Goal: Task Accomplishment & Management: Complete application form

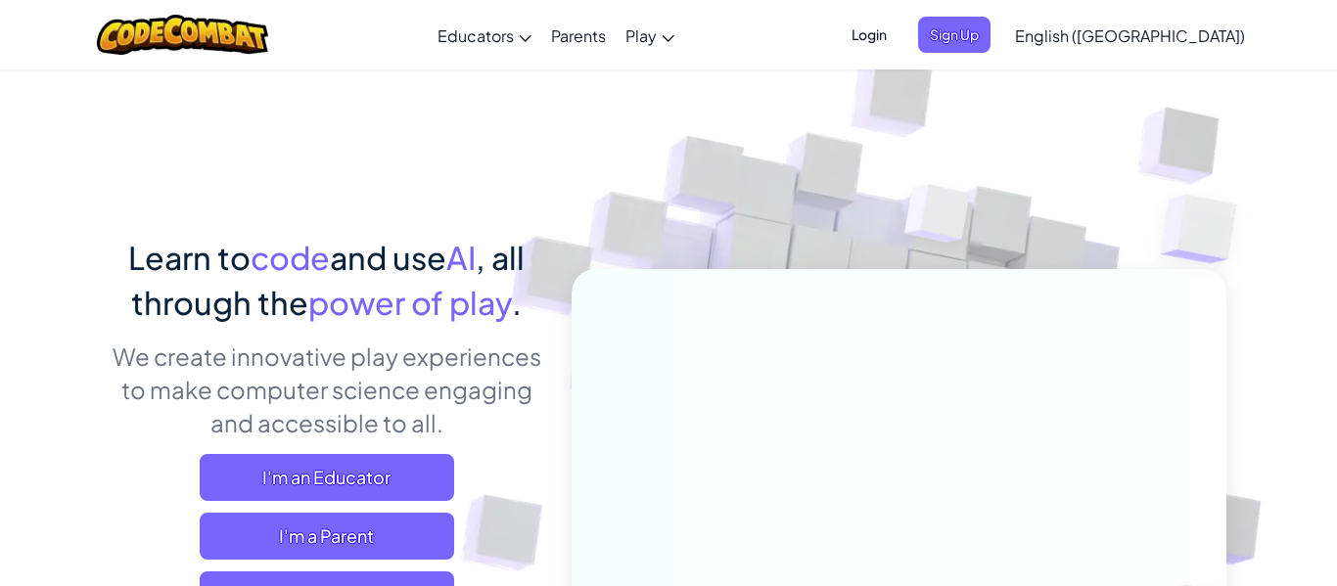
click at [898, 30] on span "Login" at bounding box center [869, 35] width 59 height 36
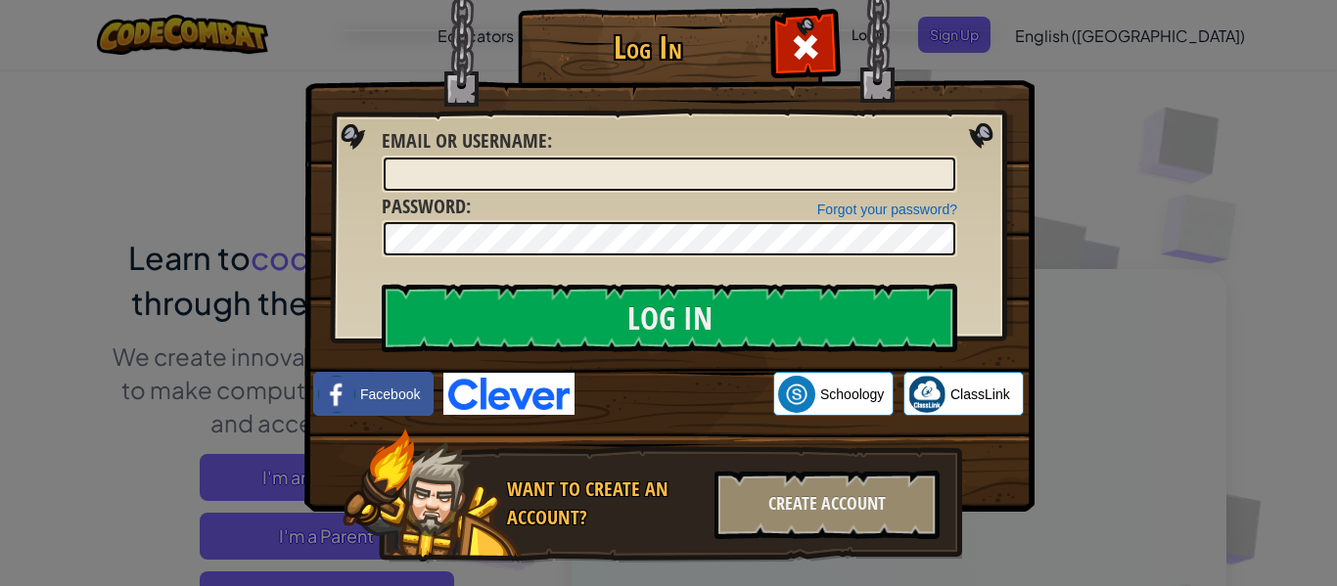
click at [1177, 174] on div "Log In Unknown Error Email or Username : Forgot your password? Password : Log I…" at bounding box center [668, 293] width 1337 height 586
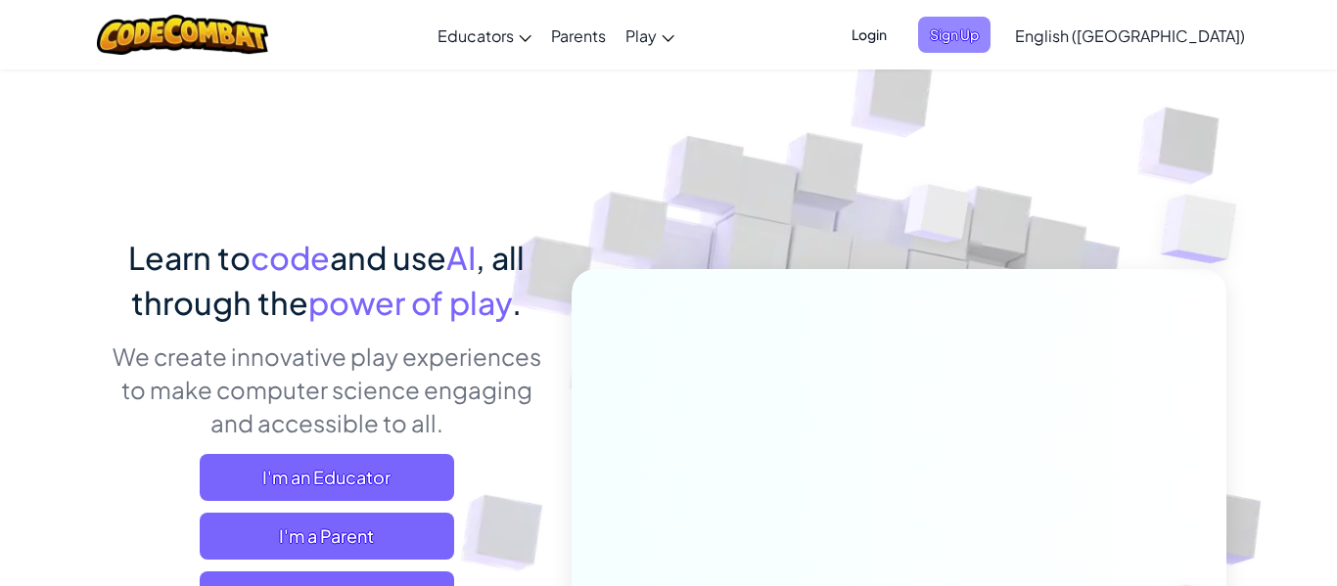
click at [991, 40] on span "Sign Up" at bounding box center [954, 35] width 72 height 36
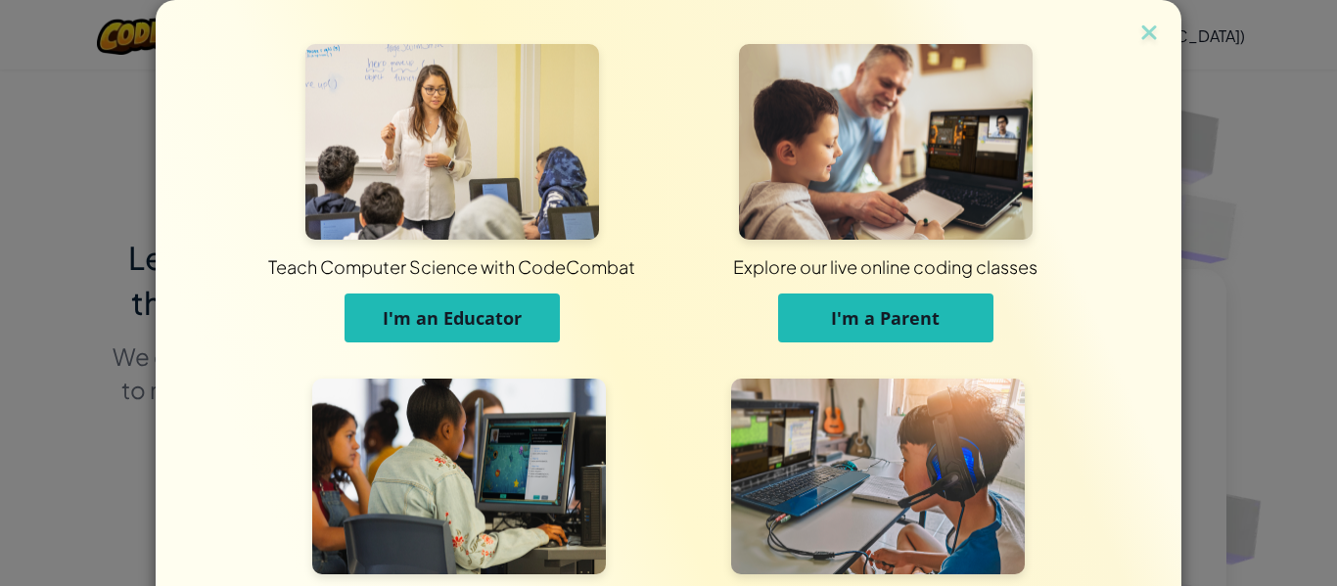
click at [469, 352] on div "Teach Computer Science with CodeCombat I'm an Educator" at bounding box center [452, 203] width 434 height 318
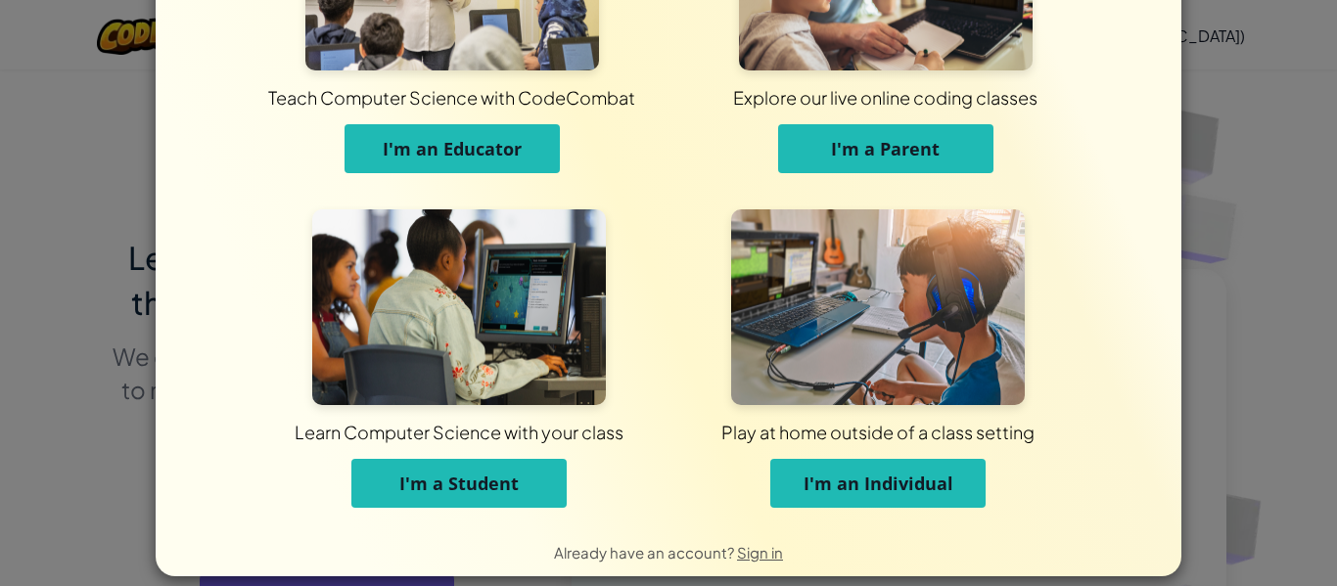
scroll to position [183, 0]
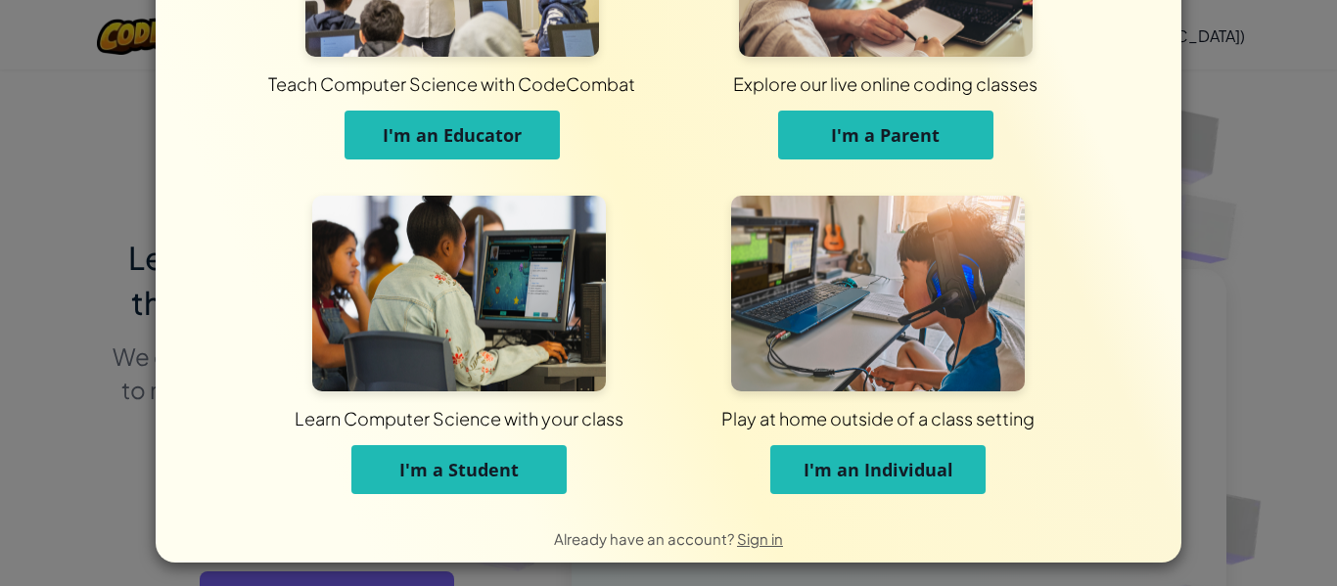
click at [501, 478] on span "I'm a Student" at bounding box center [458, 469] width 119 height 23
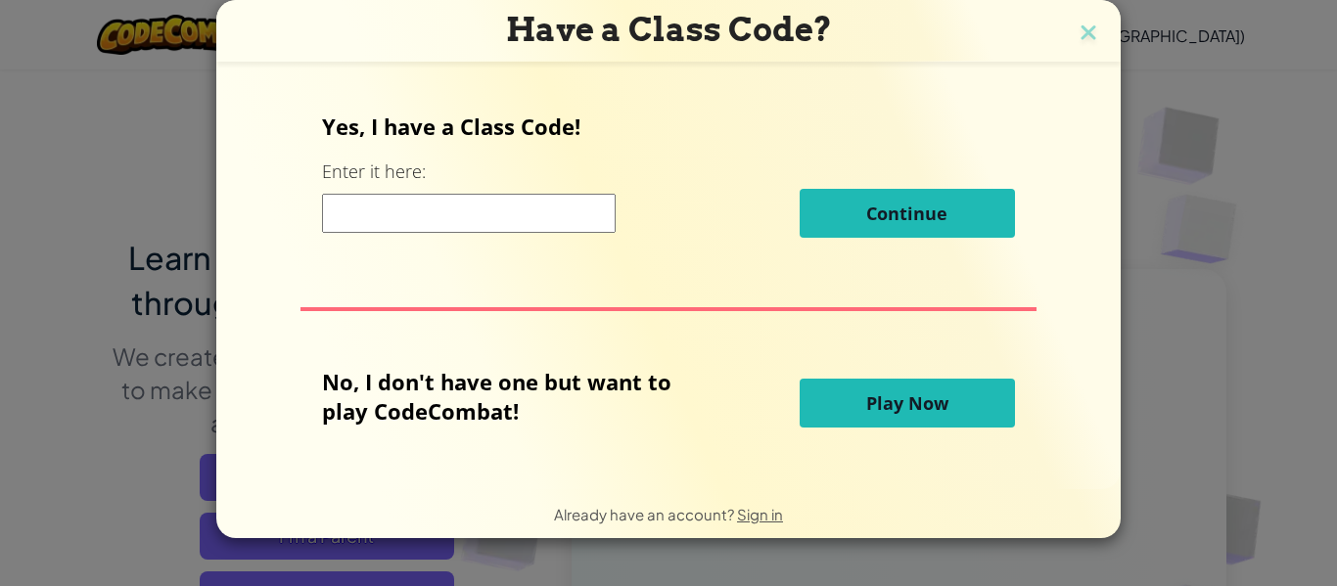
scroll to position [0, 0]
click at [391, 197] on input at bounding box center [469, 213] width 294 height 39
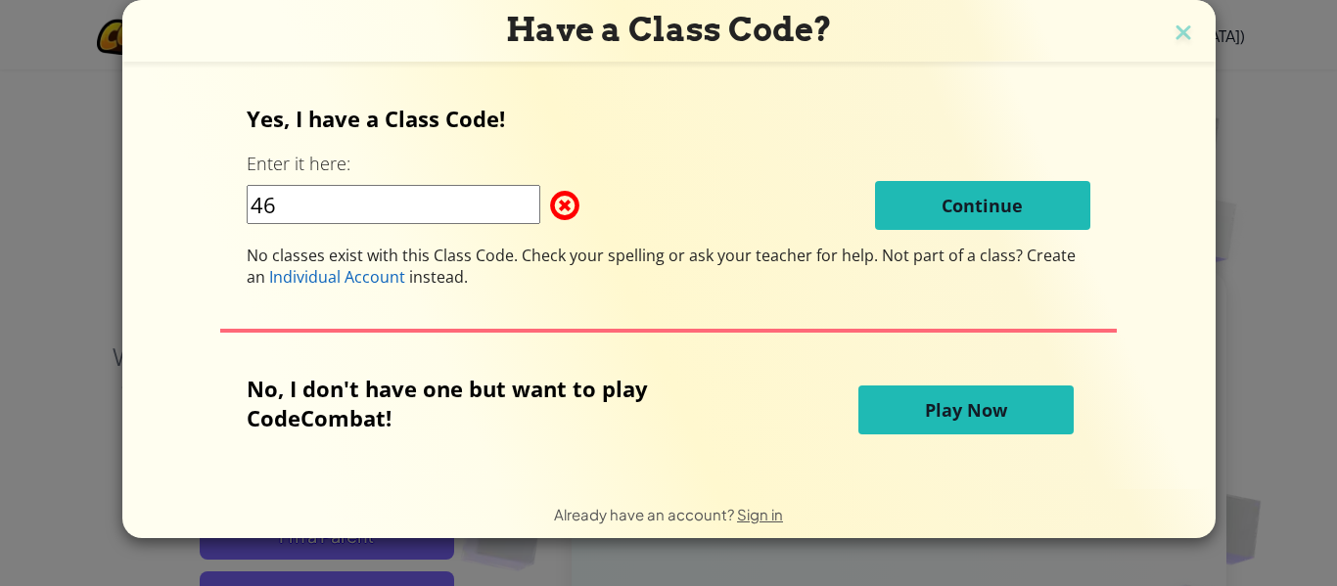
type input "4"
type input "DogTrueStart"
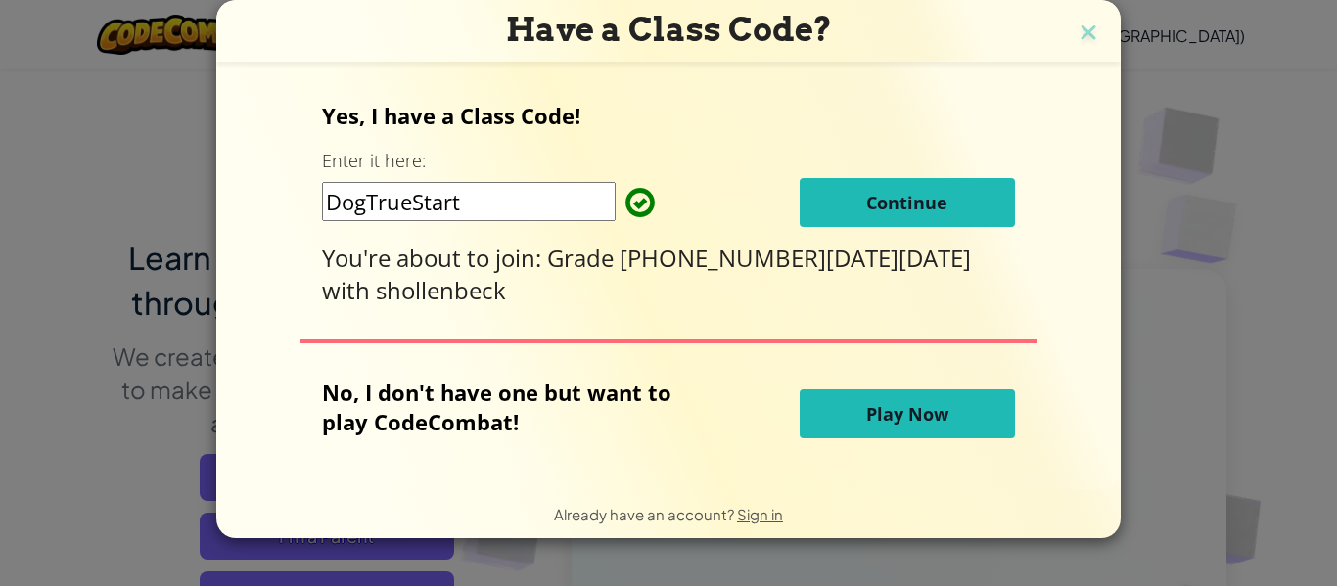
click at [951, 204] on button "Continue" at bounding box center [907, 202] width 215 height 49
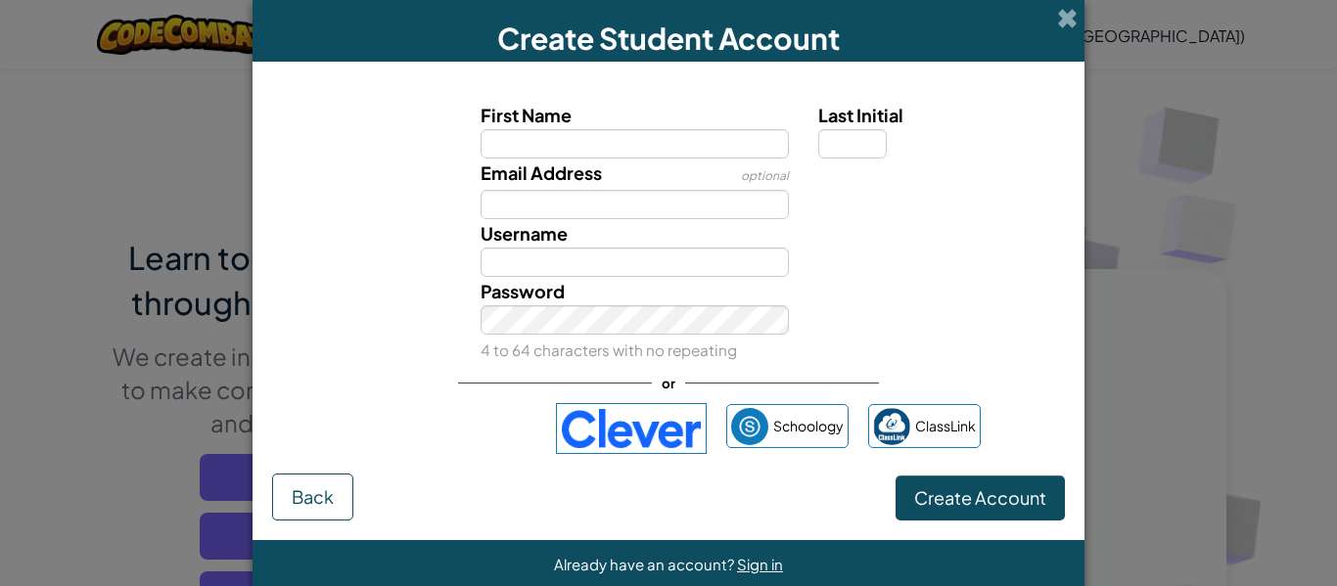
click at [411, 407] on iframe at bounding box center [446, 428] width 199 height 43
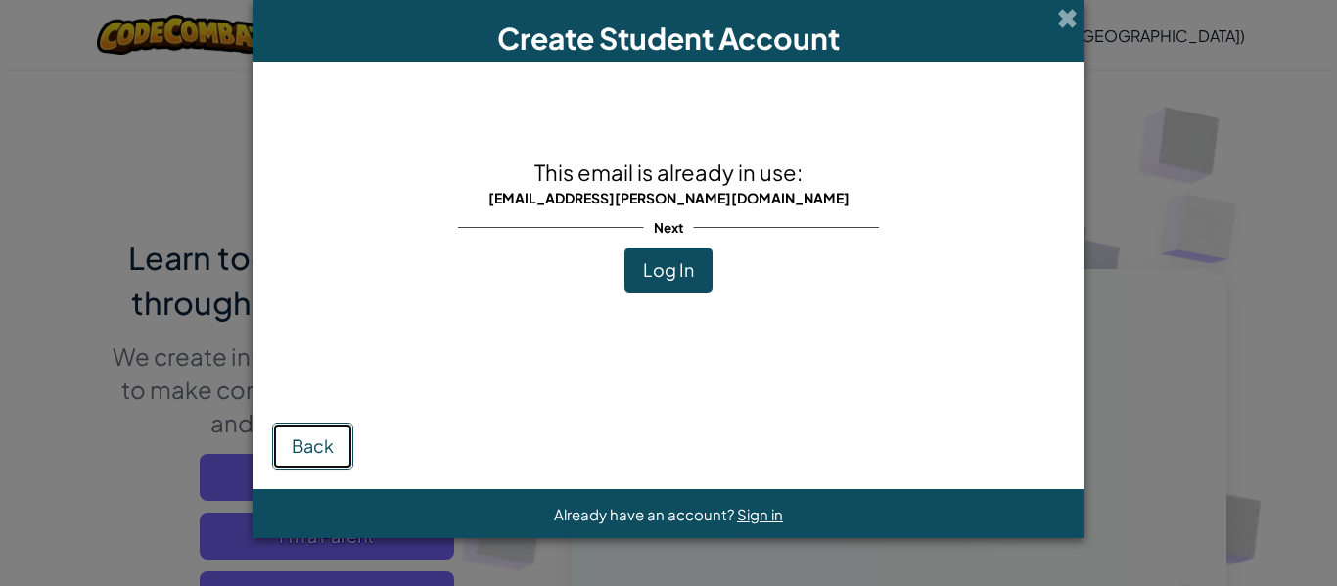
click at [346, 432] on button "Back" at bounding box center [312, 446] width 81 height 47
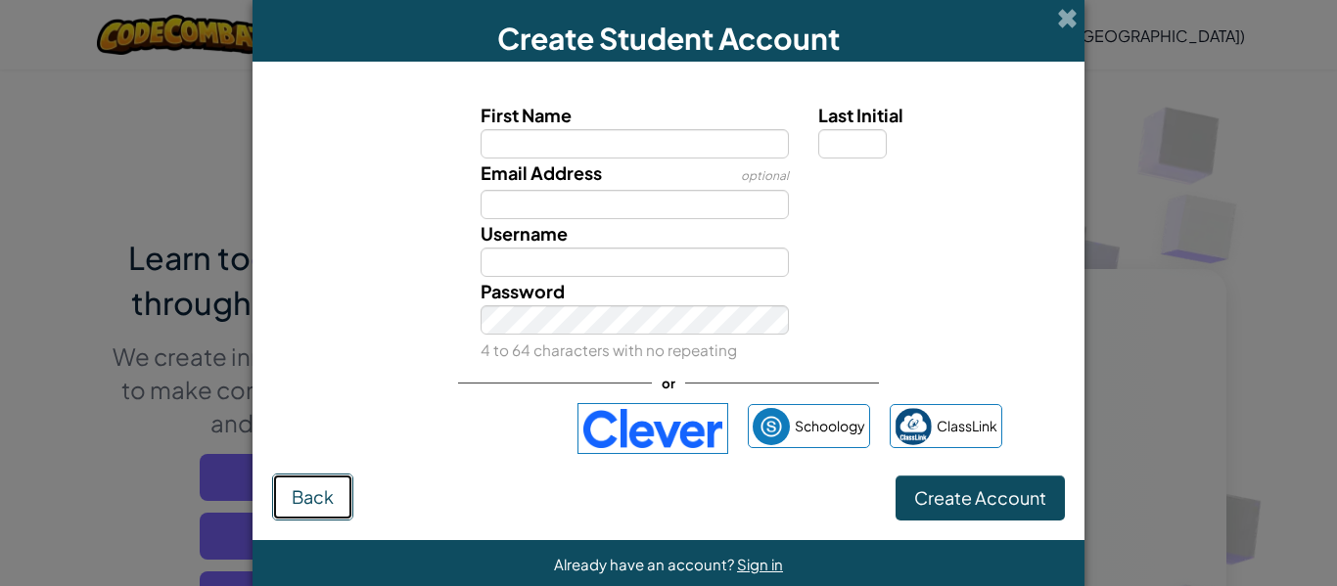
click at [341, 489] on button "Back" at bounding box center [312, 497] width 81 height 47
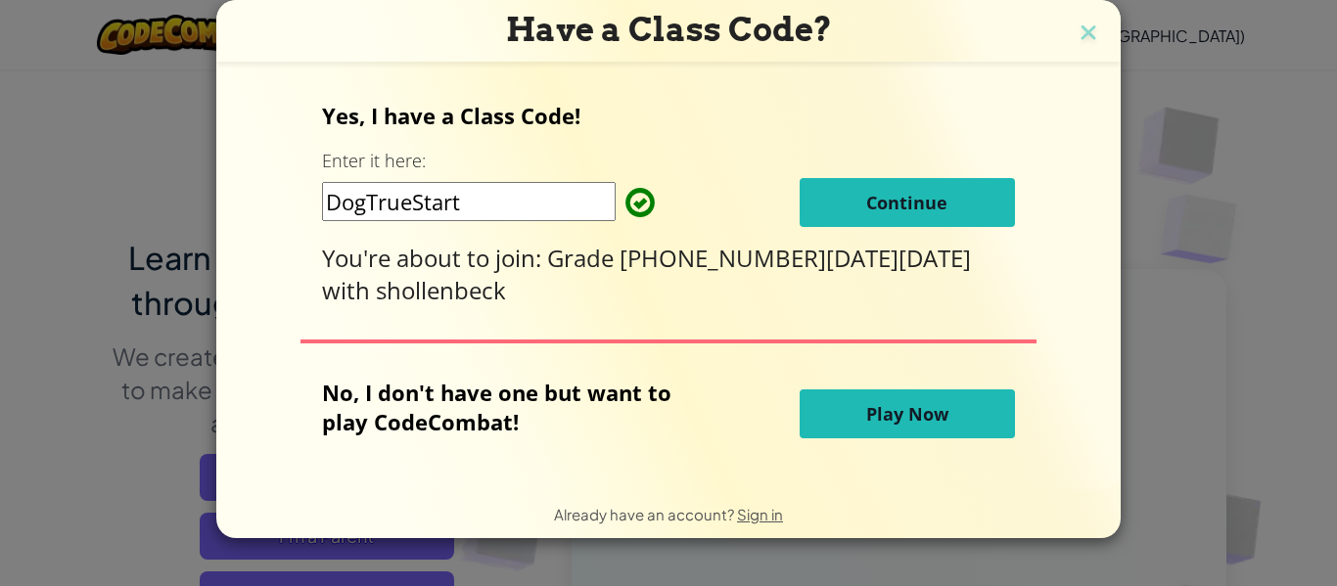
click at [866, 214] on span "Continue" at bounding box center [906, 202] width 81 height 23
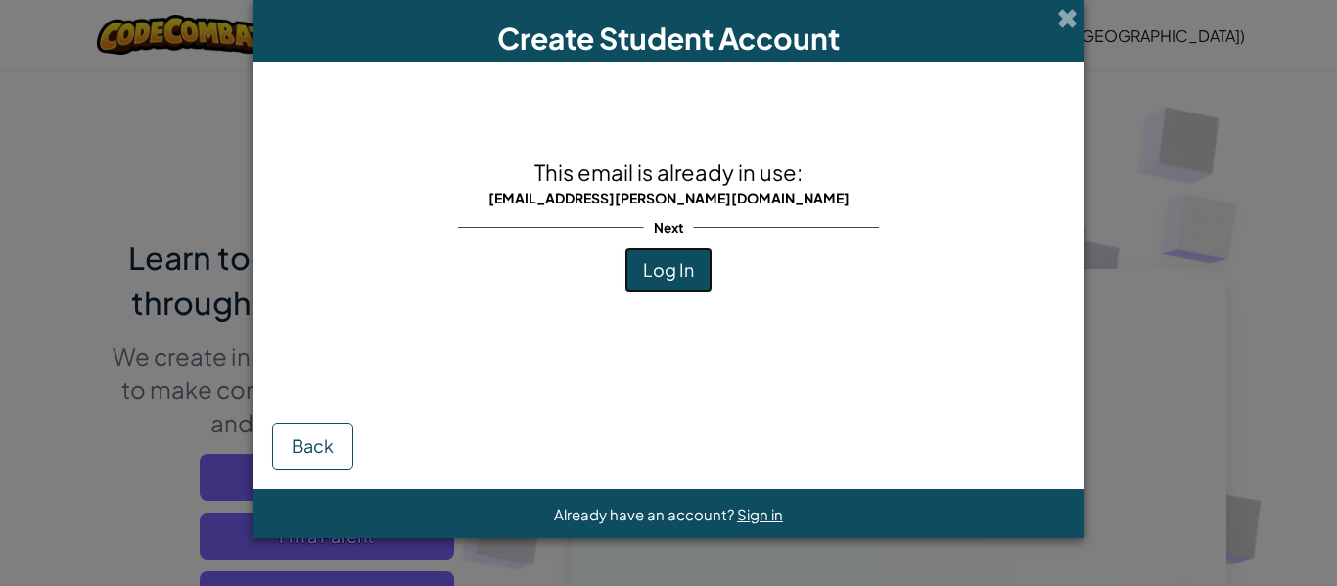
click at [682, 269] on span "Log In" at bounding box center [668, 269] width 51 height 23
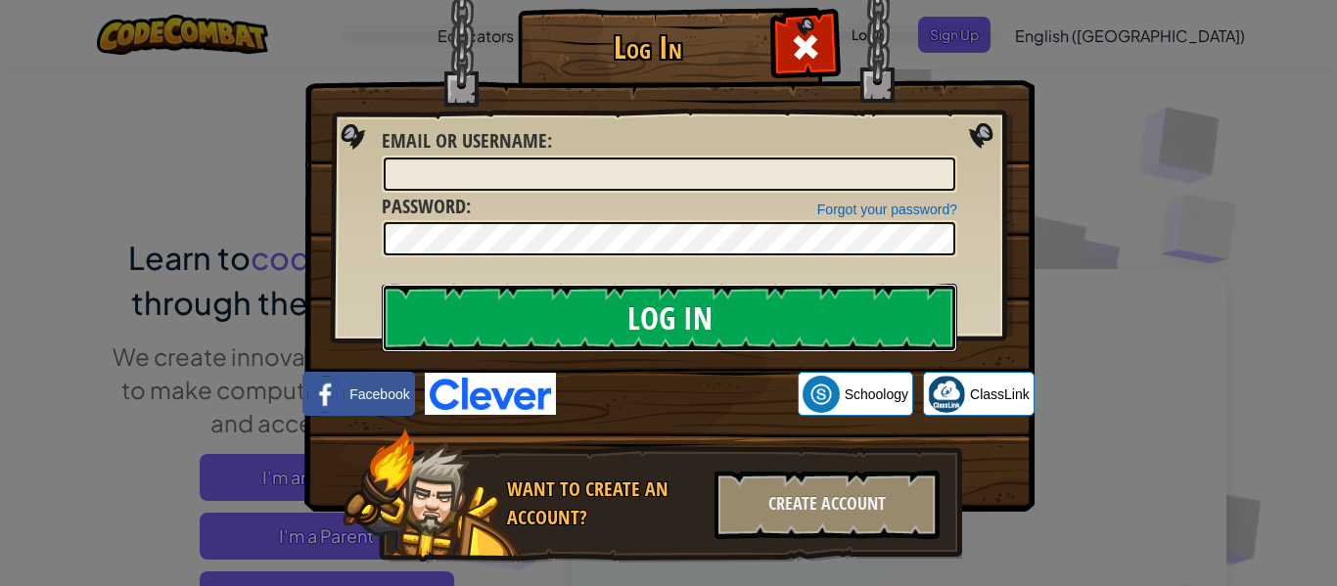
click at [659, 319] on input "Log In" at bounding box center [670, 318] width 576 height 69
